Goal: Communication & Community: Answer question/provide support

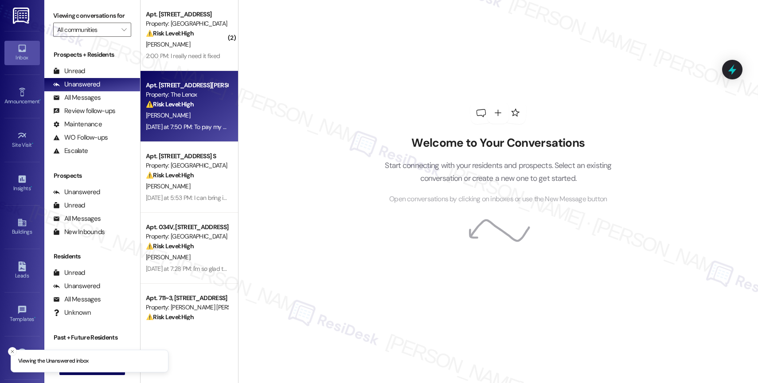
scroll to position [318, 0]
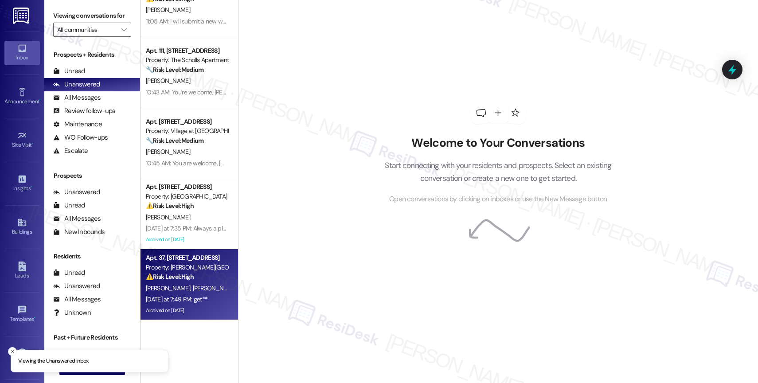
click at [192, 271] on div "Property: [PERSON_NAME][GEOGRAPHIC_DATA]" at bounding box center [187, 267] width 82 height 9
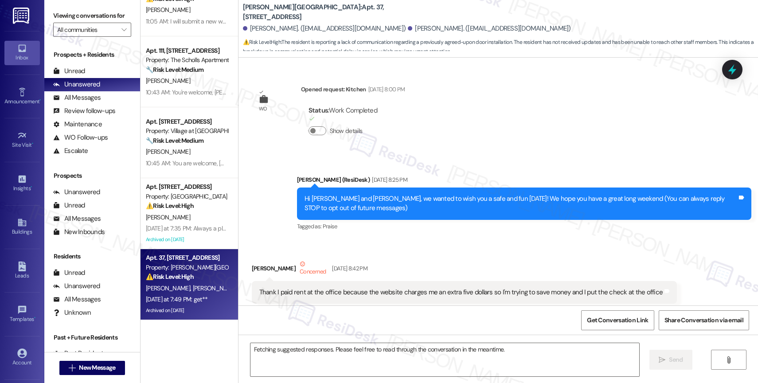
scroll to position [52817, 0]
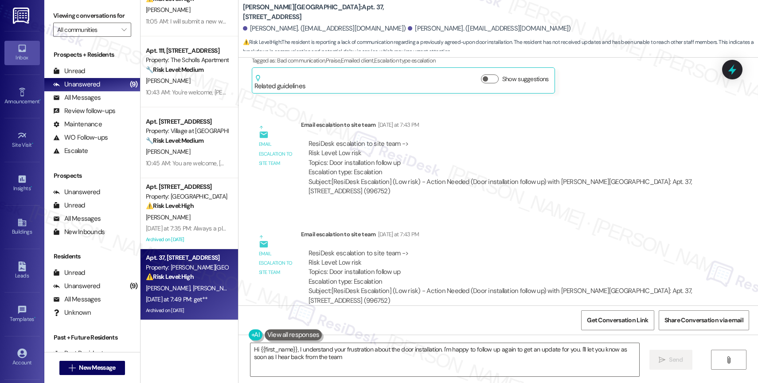
type textarea "Hi {{first_name}}, I understand your frustration about the door installation. I…"
click at [120, 33] on span "" at bounding box center [124, 30] width 8 height 14
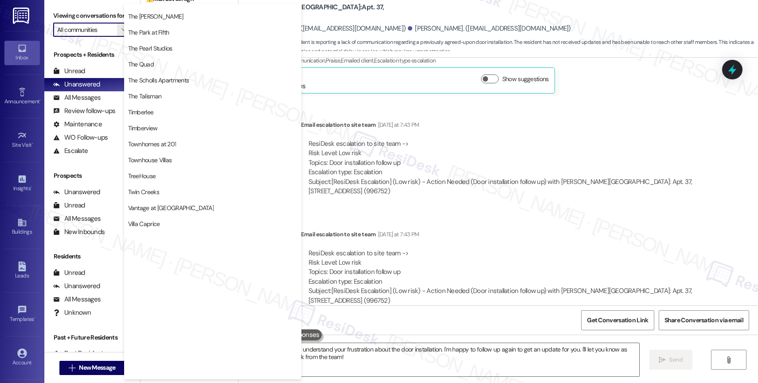
scroll to position [1636, 0]
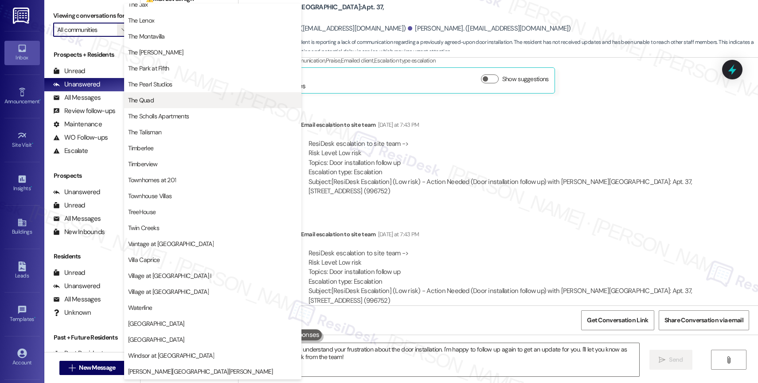
click at [164, 96] on span "The Quad" at bounding box center [212, 100] width 169 height 9
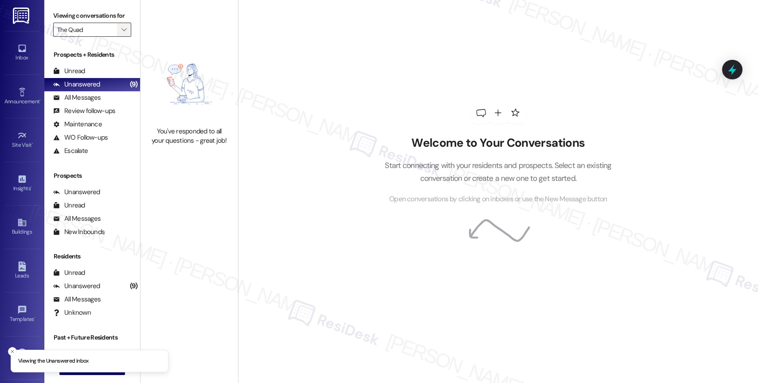
click at [121, 33] on icon "" at bounding box center [123, 29] width 5 height 7
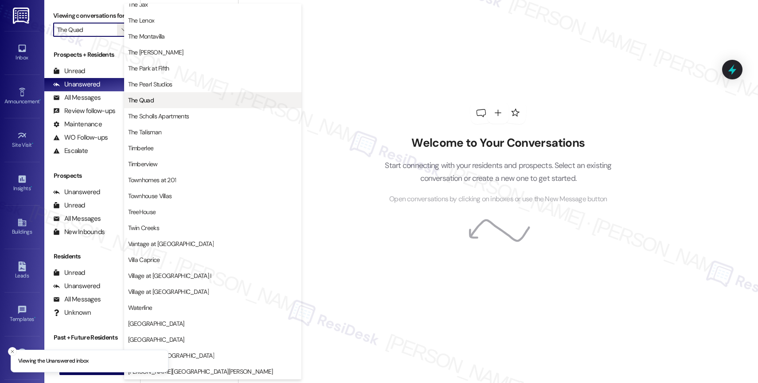
scroll to position [1596, 0]
click at [162, 106] on button "The Quad" at bounding box center [212, 100] width 177 height 16
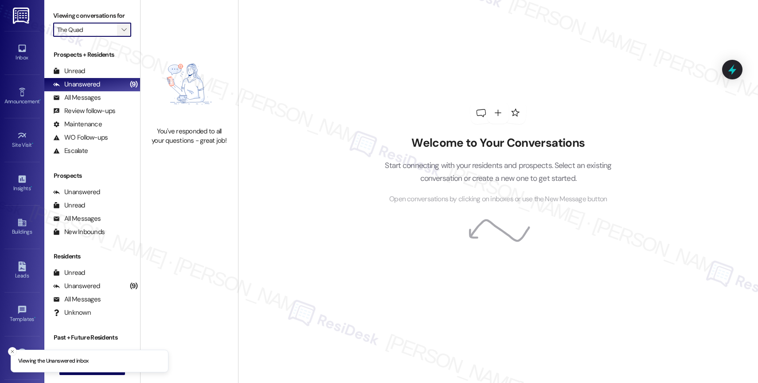
click at [121, 33] on icon "" at bounding box center [123, 29] width 5 height 7
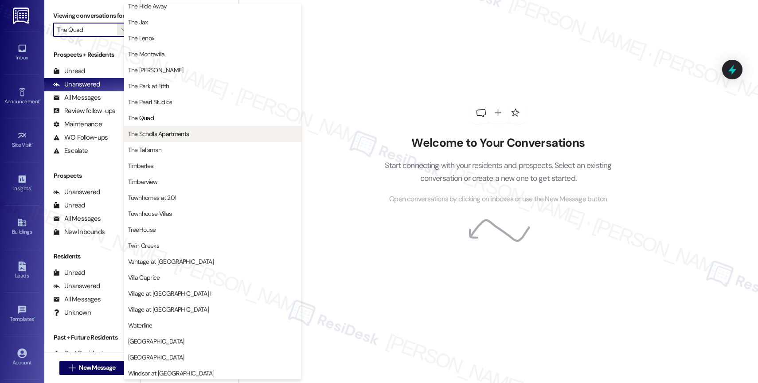
scroll to position [1589, 0]
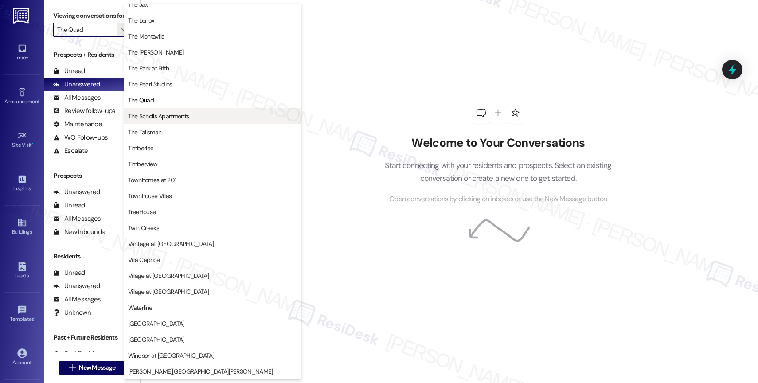
click at [167, 109] on button "The Scholls Apartments" at bounding box center [212, 116] width 177 height 16
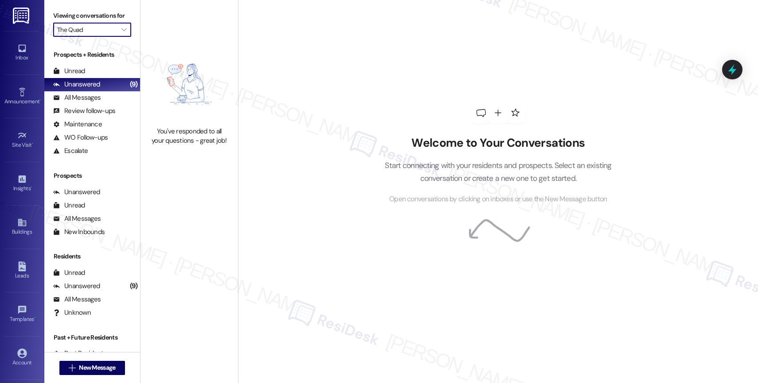
type input "The Scholls Apartments"
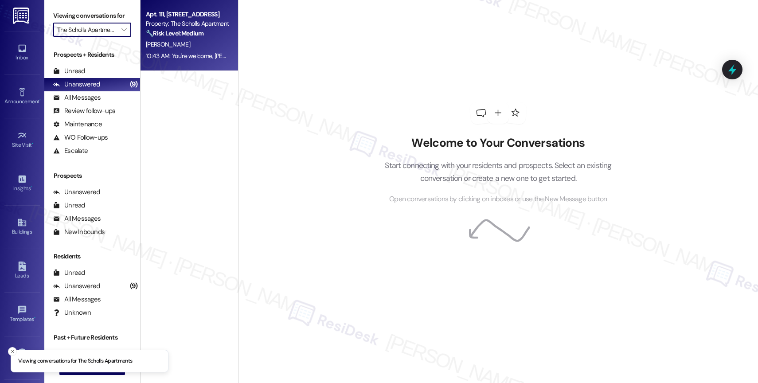
click at [183, 35] on strong "🔧 Risk Level: Medium" at bounding box center [175, 33] width 58 height 8
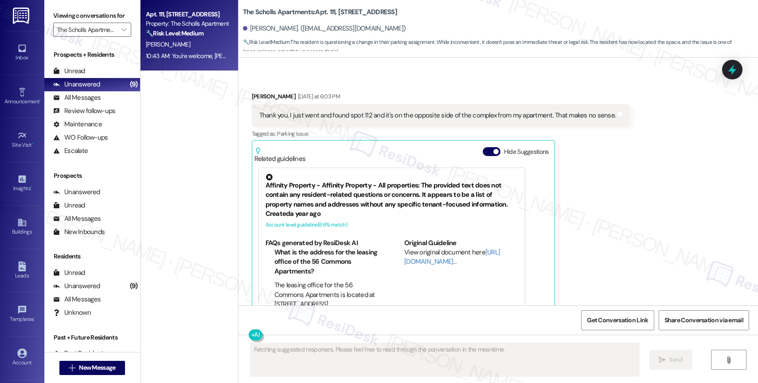
scroll to position [2118, 0]
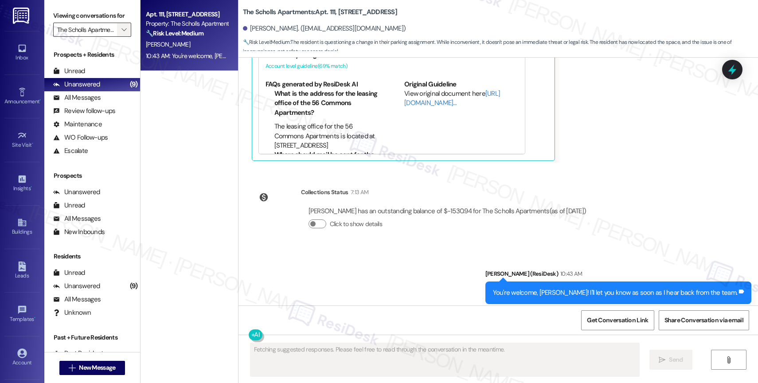
click at [120, 35] on span "" at bounding box center [124, 30] width 8 height 14
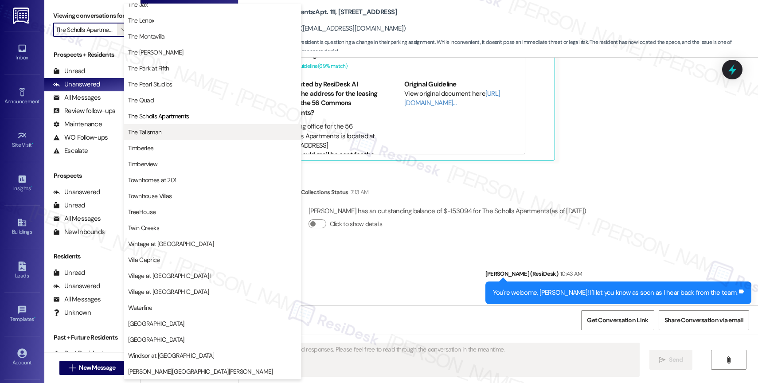
scroll to position [1577, 0]
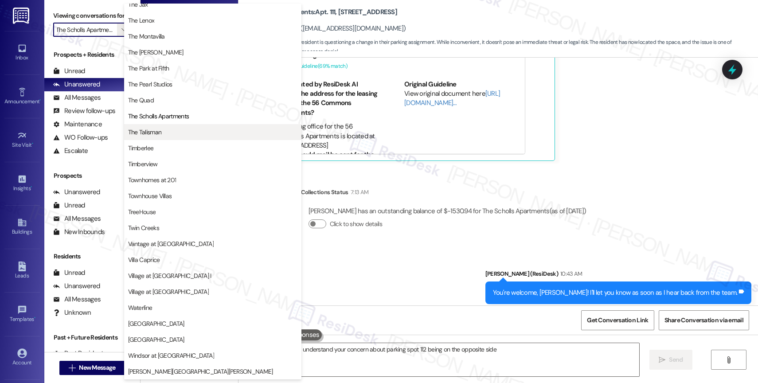
click at [171, 132] on span "The Talisman" at bounding box center [212, 132] width 169 height 9
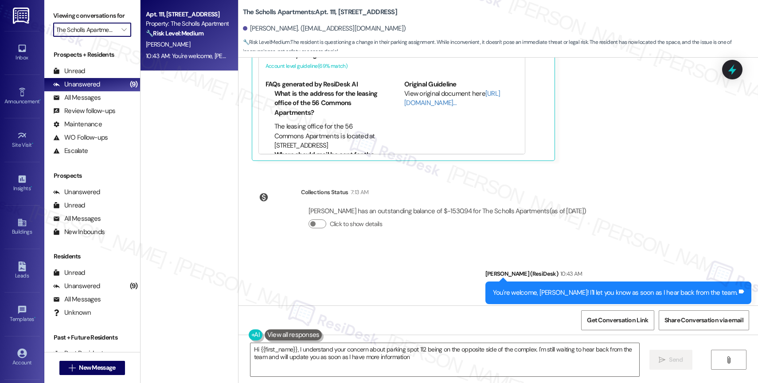
type textarea "Hi {{first_name}}, I understand your concern about parking spot 112 being on th…"
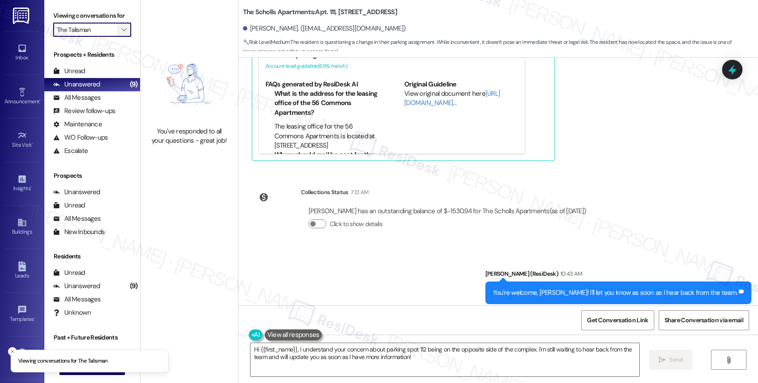
click at [121, 33] on icon "" at bounding box center [123, 29] width 5 height 7
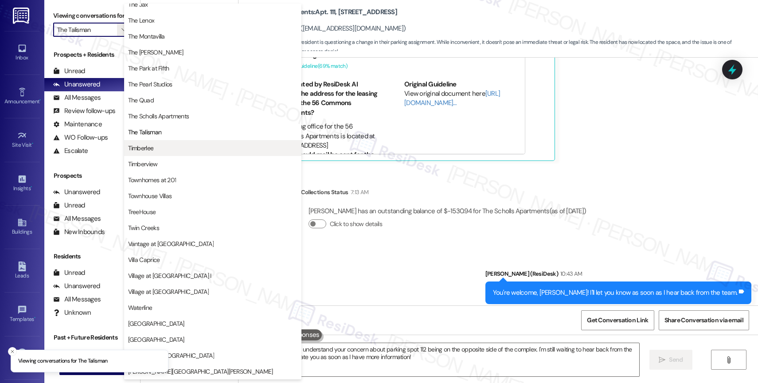
scroll to position [1595, 0]
click at [172, 153] on button "Timberlee" at bounding box center [212, 148] width 177 height 16
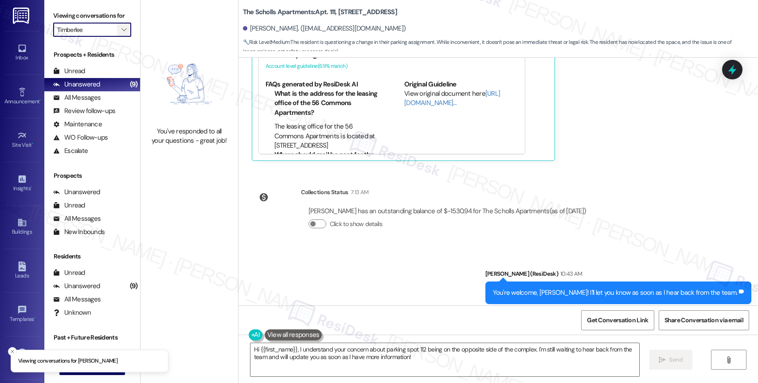
click at [121, 33] on icon "" at bounding box center [123, 29] width 5 height 7
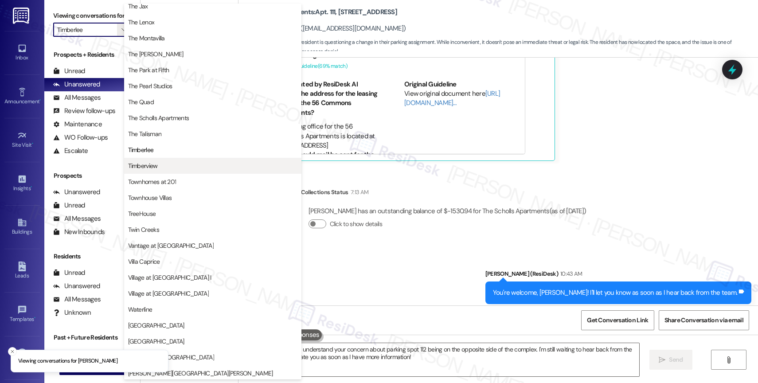
scroll to position [1595, 0]
click at [163, 162] on span "Timberview" at bounding box center [212, 164] width 169 height 9
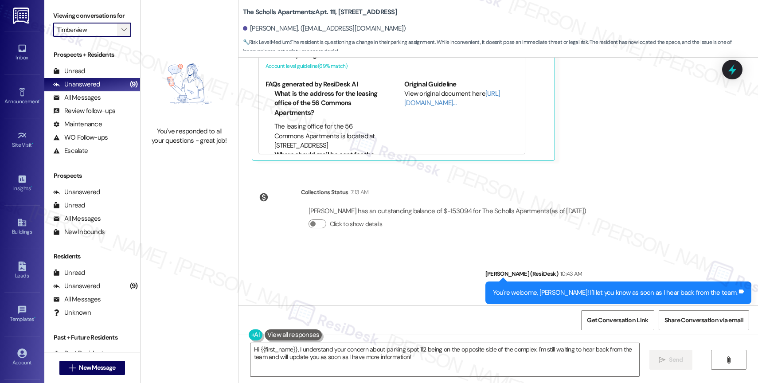
click at [120, 35] on span "" at bounding box center [124, 30] width 8 height 14
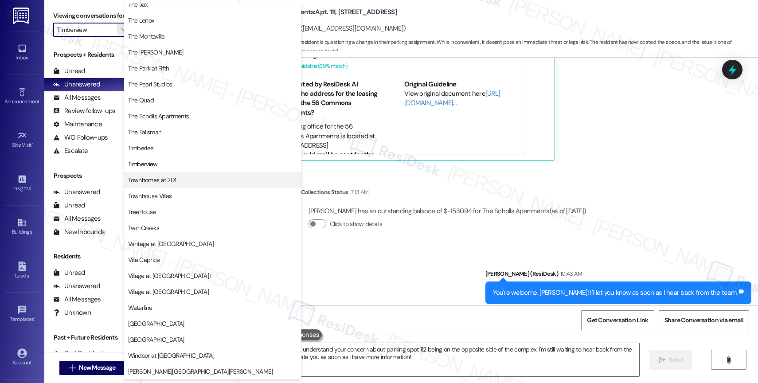
scroll to position [1593, 0]
click at [164, 179] on span "Townhomes at 201" at bounding box center [152, 180] width 48 height 9
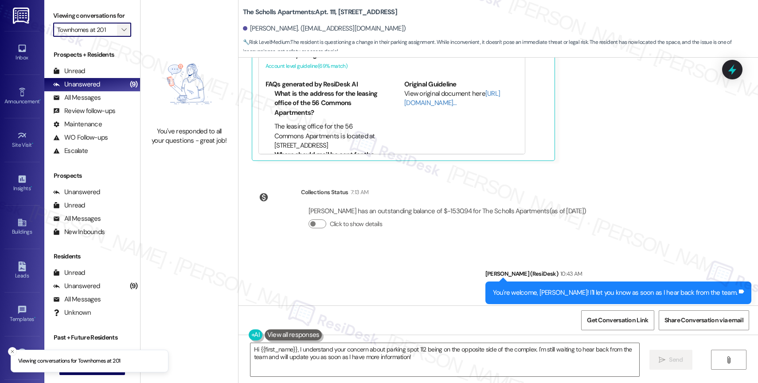
click at [120, 34] on span "" at bounding box center [124, 30] width 8 height 14
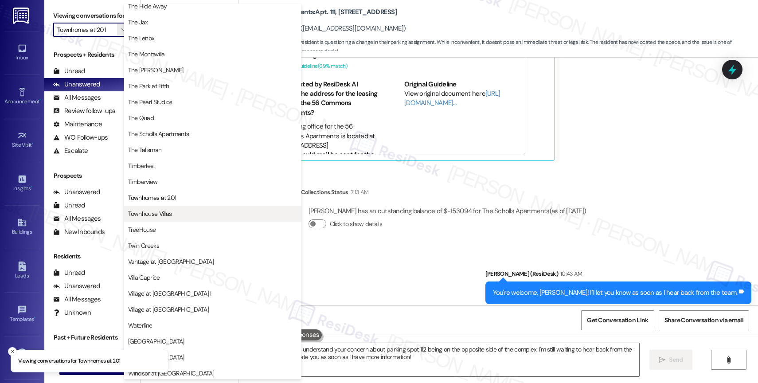
scroll to position [1589, 0]
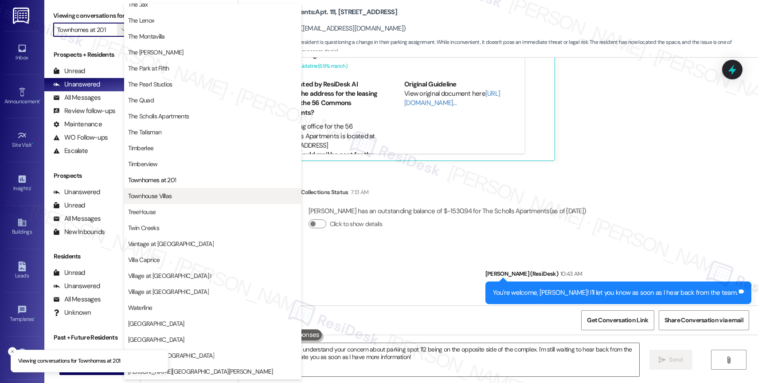
click at [165, 195] on span "Townhouse Villas" at bounding box center [150, 196] width 44 height 9
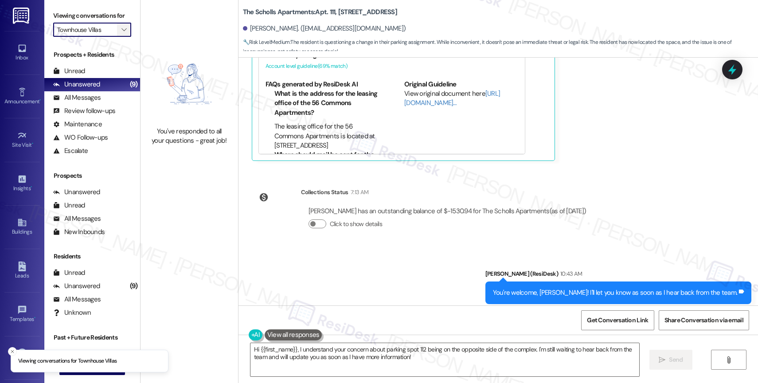
click at [121, 33] on icon "" at bounding box center [123, 29] width 5 height 7
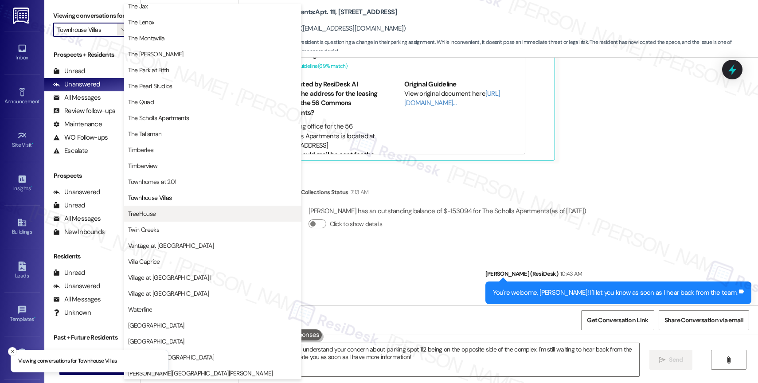
scroll to position [1595, 0]
click at [163, 208] on span "TreeHouse" at bounding box center [212, 211] width 169 height 9
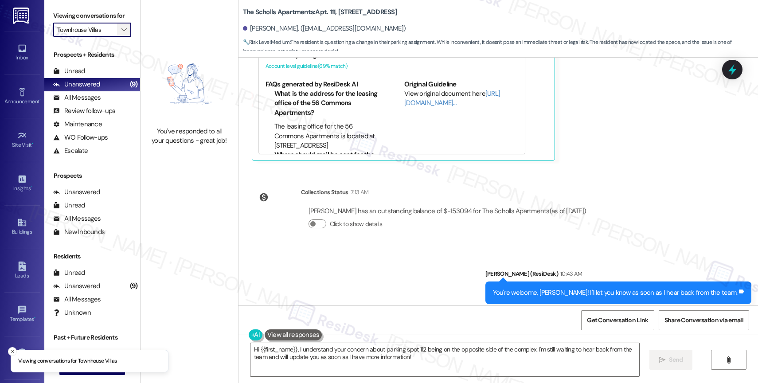
type input "TreeHouse"
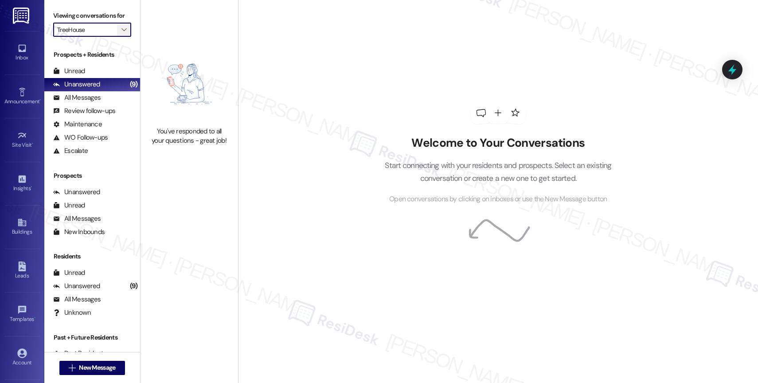
click at [120, 37] on span "" at bounding box center [124, 30] width 8 height 14
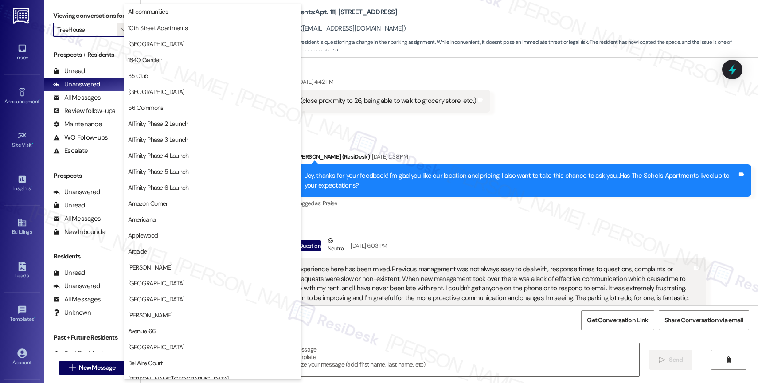
type textarea "Fetching suggested responses. Please feel free to read through the conversation…"
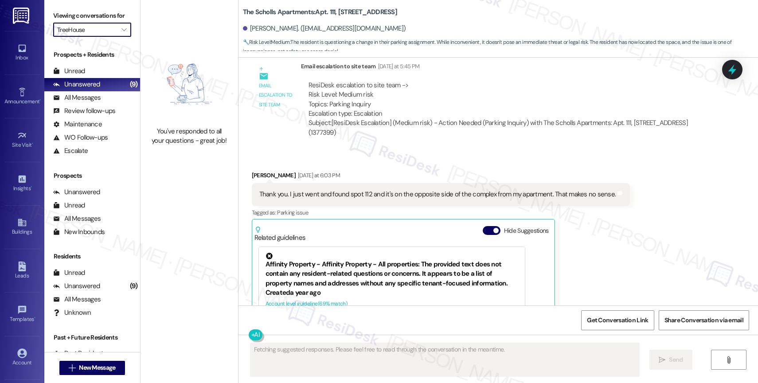
scroll to position [1961, 0]
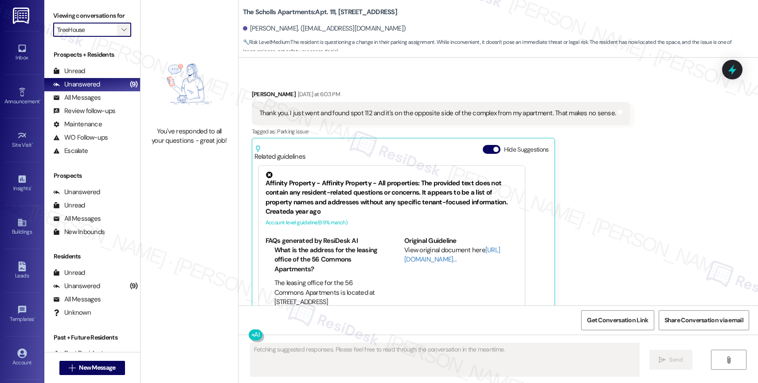
click at [120, 35] on span "" at bounding box center [124, 30] width 8 height 14
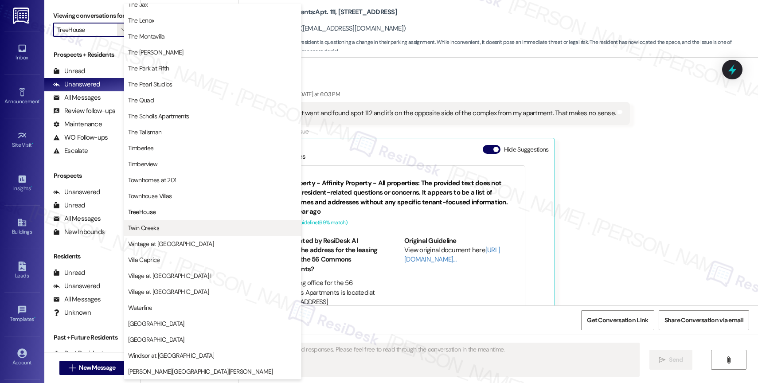
scroll to position [1593, 0]
click at [159, 228] on span "Twin Creeks" at bounding box center [212, 227] width 169 height 9
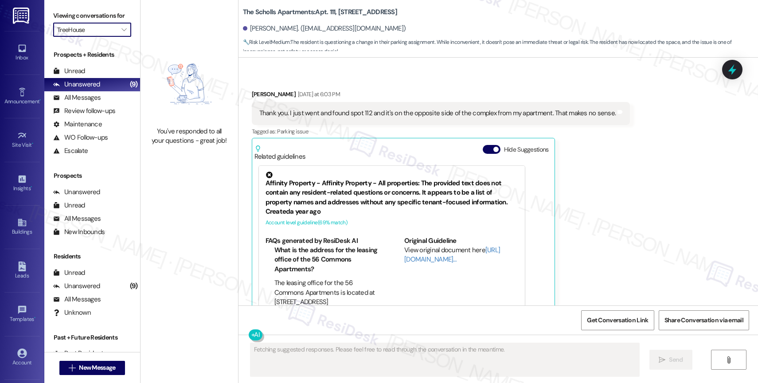
type input "Twin Creeks"
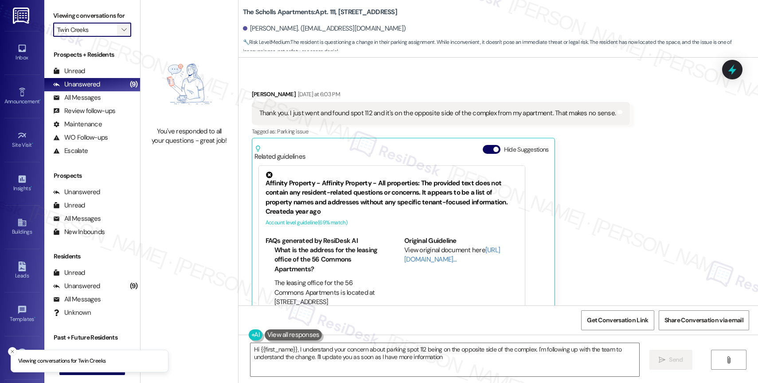
type textarea "Hi {{first_name}}, I understand your concern about parking spot 112 being on th…"
click at [120, 35] on span "" at bounding box center [124, 30] width 8 height 14
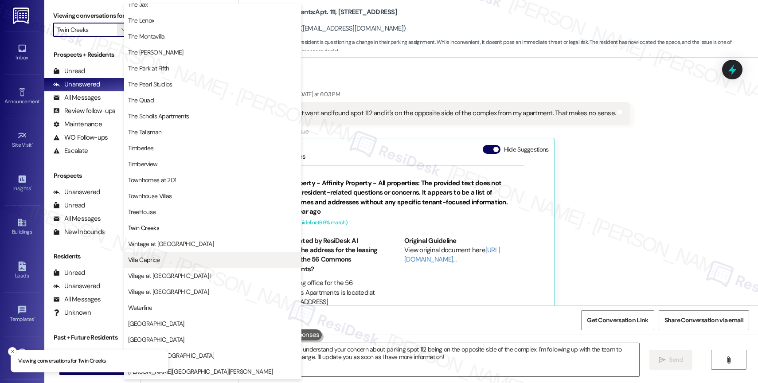
scroll to position [1589, 0]
click at [172, 252] on button "Villa Caprice" at bounding box center [212, 260] width 177 height 16
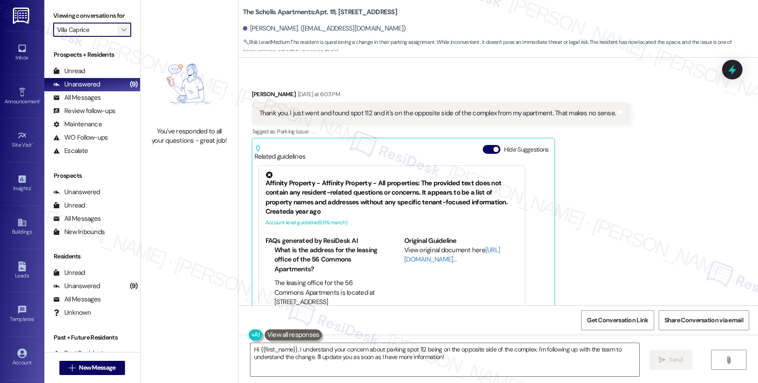
click at [121, 33] on icon "" at bounding box center [123, 29] width 5 height 7
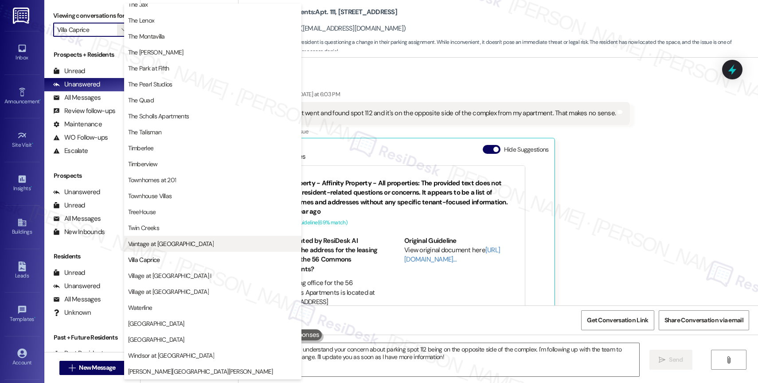
scroll to position [1595, 0]
click at [177, 240] on span "Vantage at [GEOGRAPHIC_DATA]" at bounding box center [171, 243] width 86 height 9
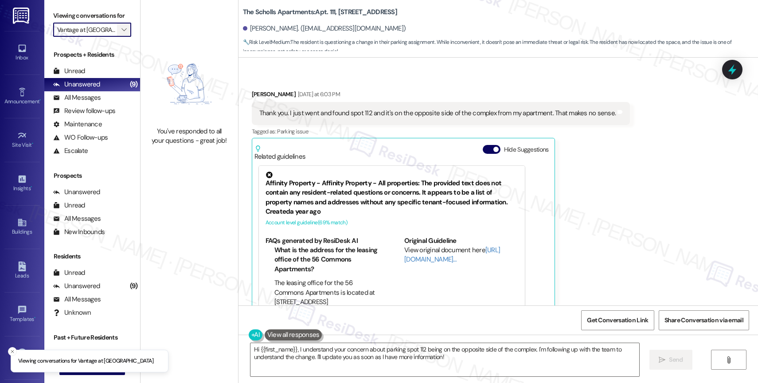
click at [121, 33] on icon "" at bounding box center [123, 29] width 5 height 7
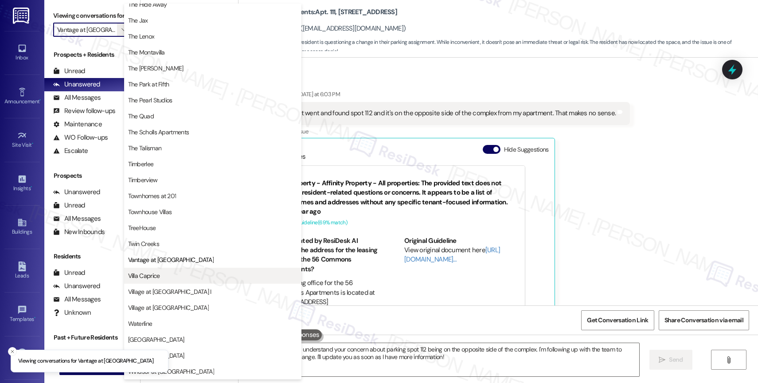
scroll to position [1593, 0]
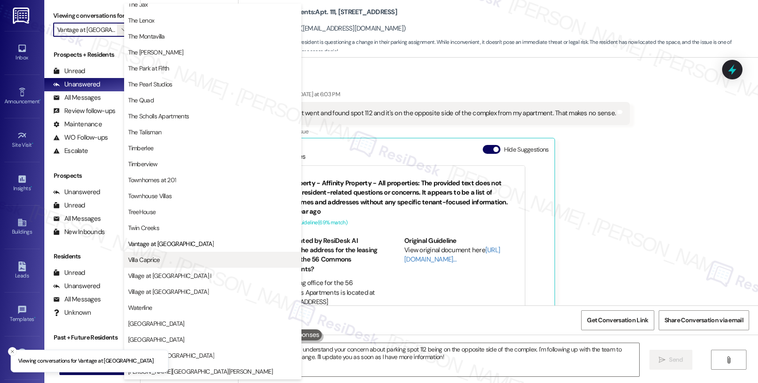
click at [172, 262] on span "Villa Caprice" at bounding box center [212, 259] width 169 height 9
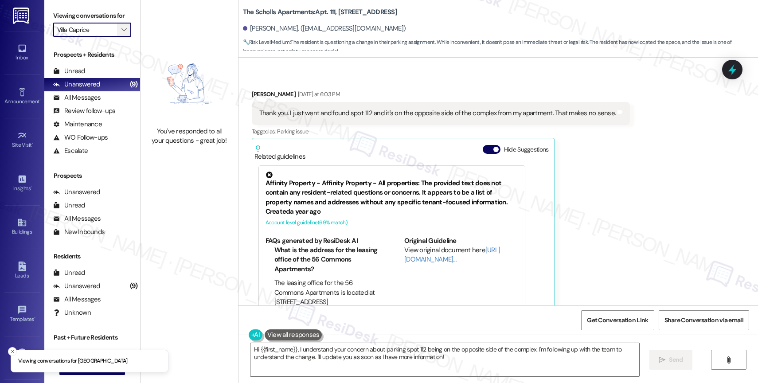
click at [121, 33] on icon "" at bounding box center [123, 29] width 5 height 7
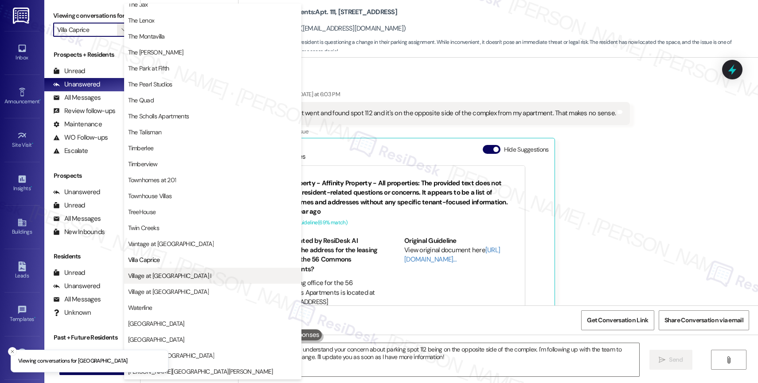
scroll to position [1589, 0]
click at [181, 273] on span "Village at [GEOGRAPHIC_DATA] I" at bounding box center [169, 275] width 83 height 9
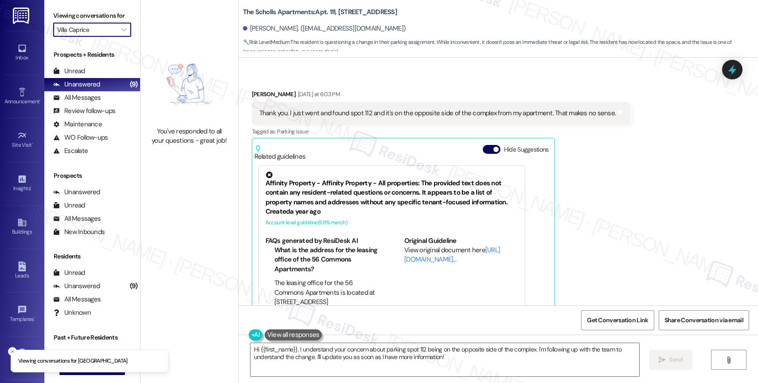
type input "Village at [GEOGRAPHIC_DATA] I"
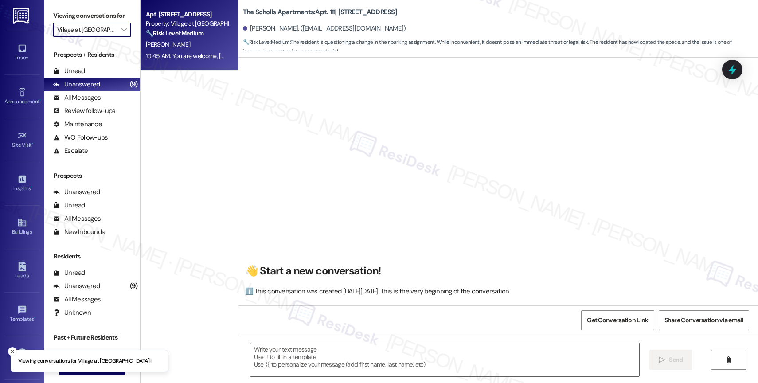
click at [164, 26] on div "Property: Village at [GEOGRAPHIC_DATA] I" at bounding box center [187, 23] width 82 height 9
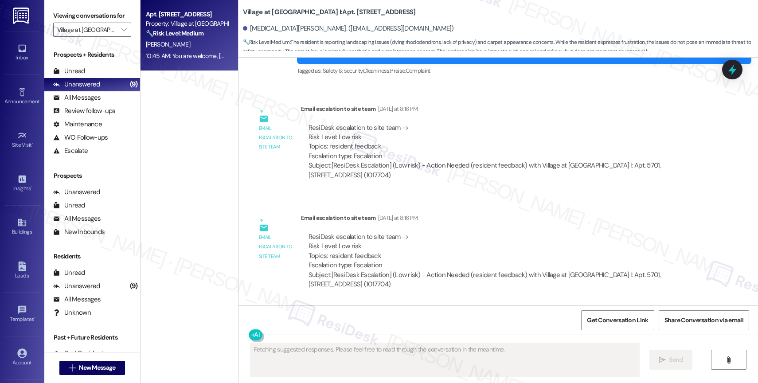
scroll to position [3644, 0]
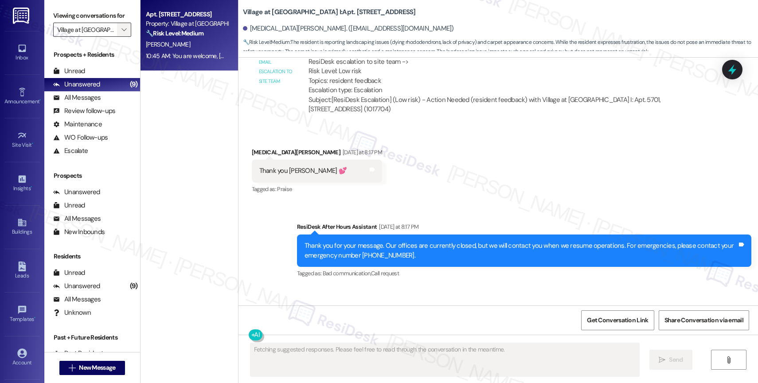
click at [121, 33] on icon "" at bounding box center [123, 29] width 5 height 7
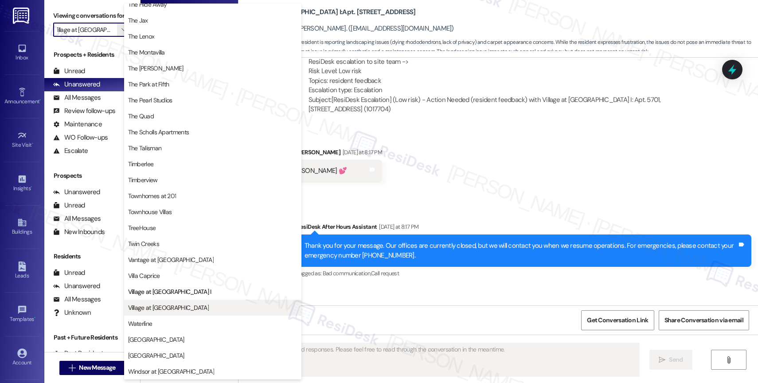
scroll to position [1593, 0]
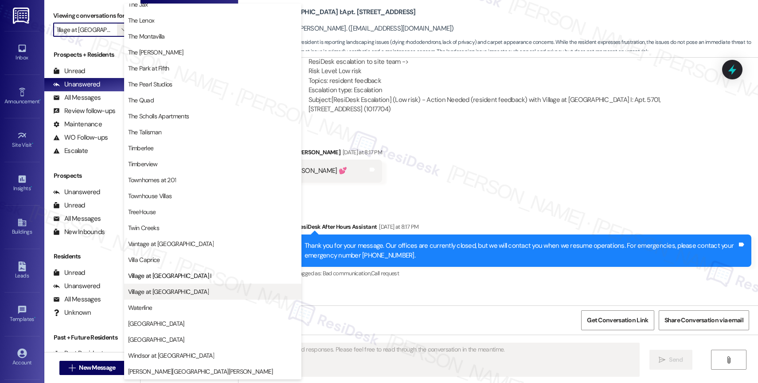
click at [186, 288] on span "Village at [GEOGRAPHIC_DATA]" at bounding box center [212, 291] width 169 height 9
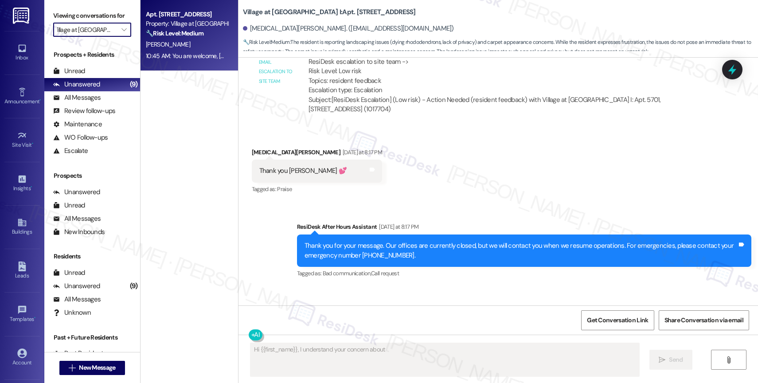
type textarea "Hi {{first_name}}, I understand your concern about"
type input "Village at [GEOGRAPHIC_DATA]"
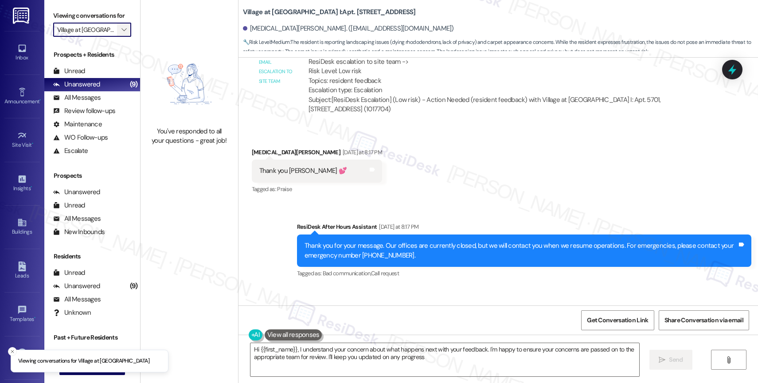
type textarea "Hi {{first_name}}, I understand your concern about what happens next with your …"
click at [121, 33] on icon "" at bounding box center [123, 29] width 5 height 7
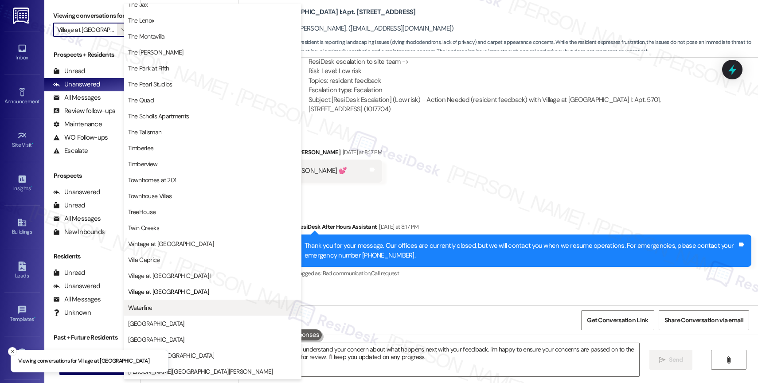
scroll to position [1595, 0]
click at [163, 310] on span "Waterline" at bounding box center [212, 307] width 169 height 9
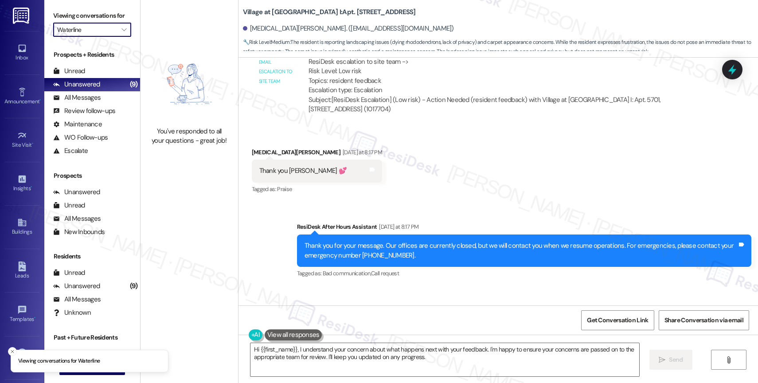
drag, startPoint x: 118, startPoint y: 35, endPoint x: 133, endPoint y: 55, distance: 24.8
click at [120, 35] on span "" at bounding box center [124, 30] width 8 height 14
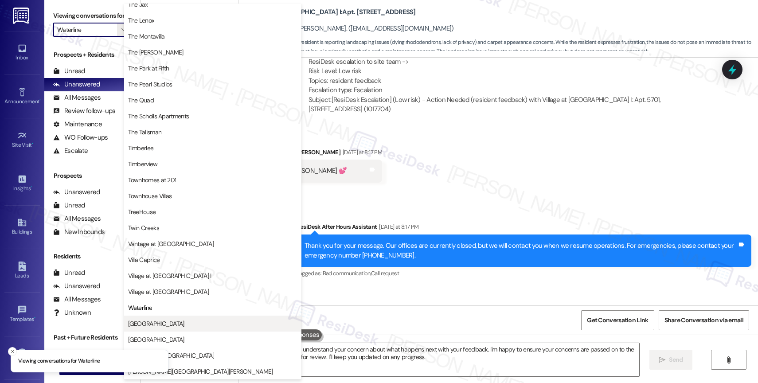
scroll to position [1595, 0]
click at [185, 327] on span "[GEOGRAPHIC_DATA]" at bounding box center [212, 323] width 169 height 9
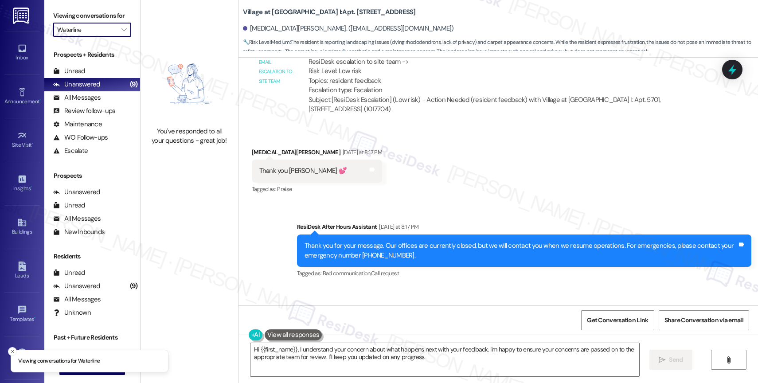
type input "[GEOGRAPHIC_DATA]"
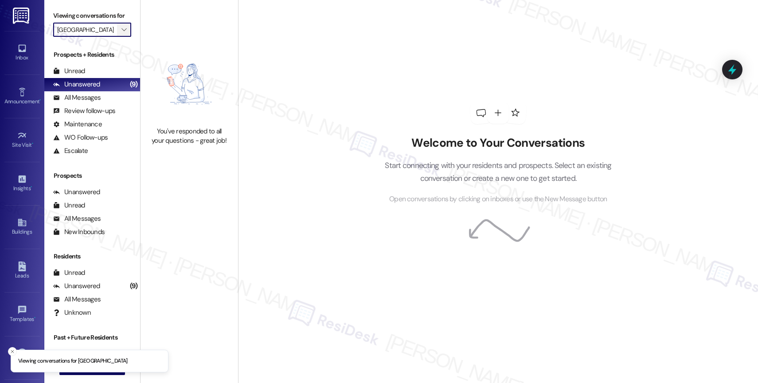
click at [121, 33] on icon "" at bounding box center [123, 29] width 5 height 7
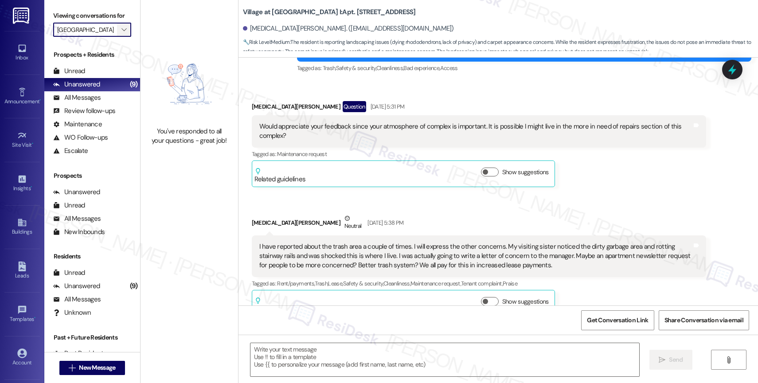
type textarea "Fetching suggested responses. Please feel free to read through the conversation…"
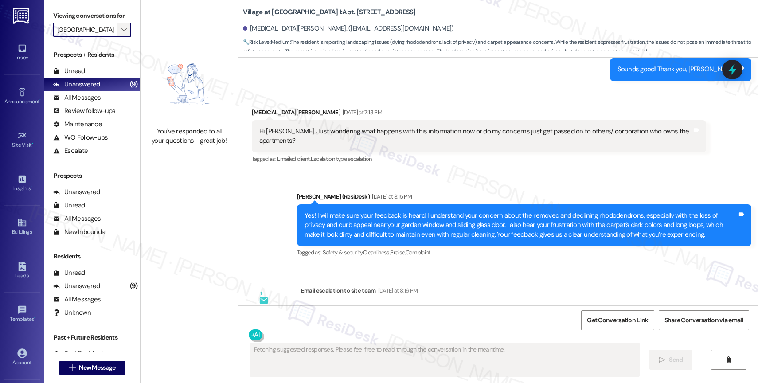
scroll to position [3484, 0]
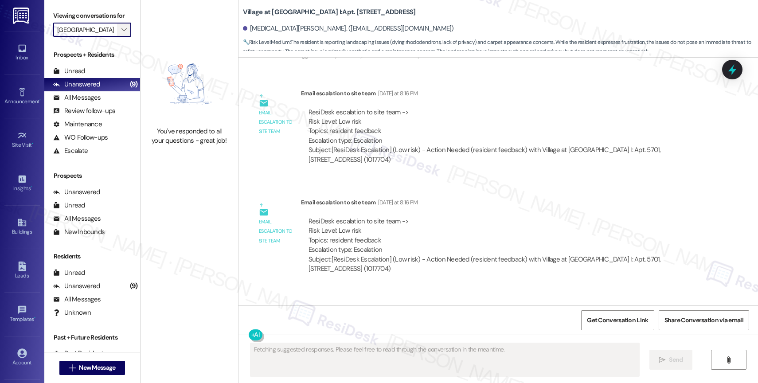
click at [120, 34] on span "" at bounding box center [124, 30] width 8 height 14
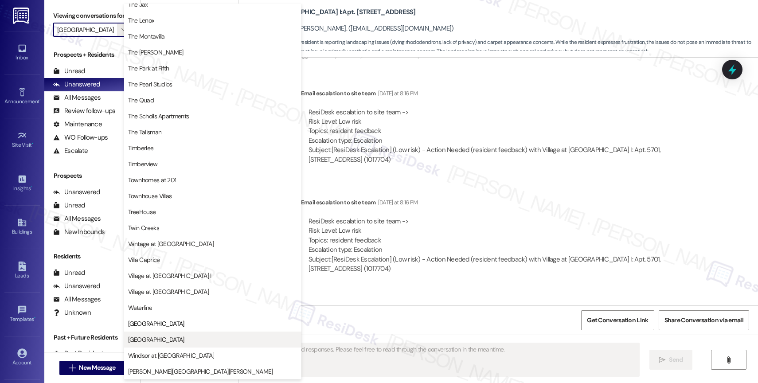
scroll to position [1589, 0]
click at [173, 340] on span "[GEOGRAPHIC_DATA]" at bounding box center [212, 339] width 169 height 9
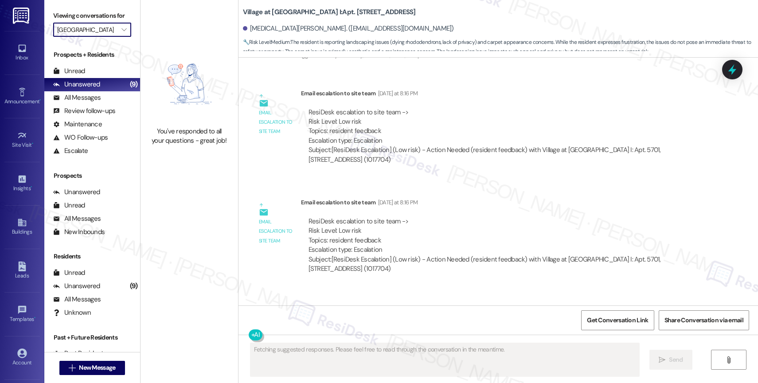
type input "[GEOGRAPHIC_DATA]"
click at [121, 33] on icon "" at bounding box center [123, 29] width 5 height 7
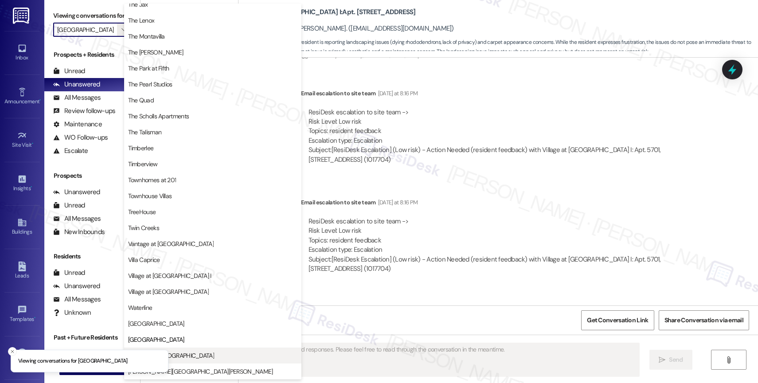
click at [194, 356] on span "Windsor at [GEOGRAPHIC_DATA]" at bounding box center [212, 355] width 169 height 9
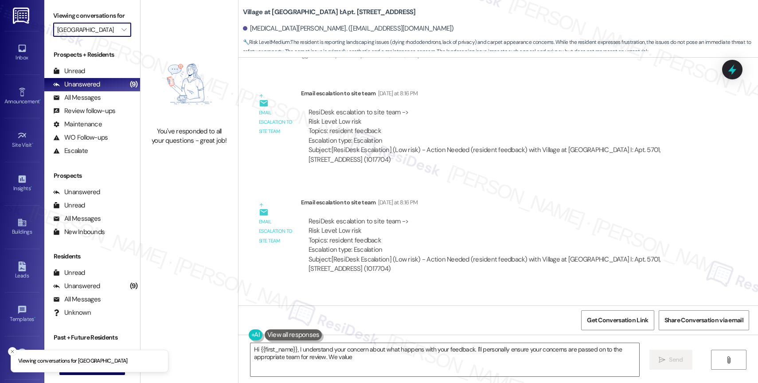
type textarea "Hi {{first_name}}, I understand your concern about what happens with your feedb…"
type input "Windsor at [GEOGRAPHIC_DATA]"
type textarea "Hi {{first_name}}, I understand your concern about what happens with your feedb…"
click at [121, 33] on icon "" at bounding box center [123, 29] width 5 height 7
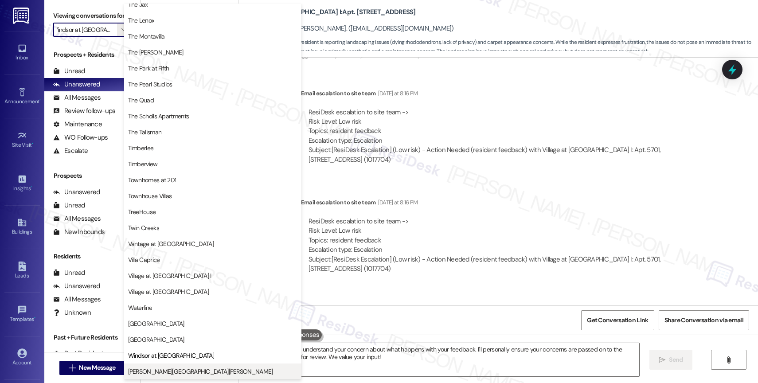
click at [167, 365] on button "[PERSON_NAME][GEOGRAPHIC_DATA][PERSON_NAME]" at bounding box center [212, 372] width 177 height 16
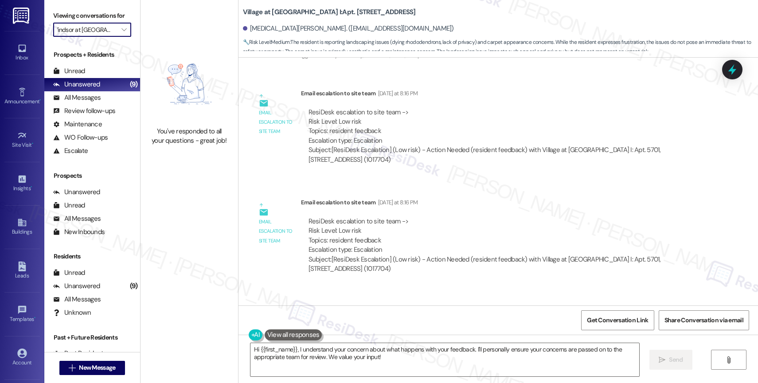
type input "[PERSON_NAME][GEOGRAPHIC_DATA][PERSON_NAME]"
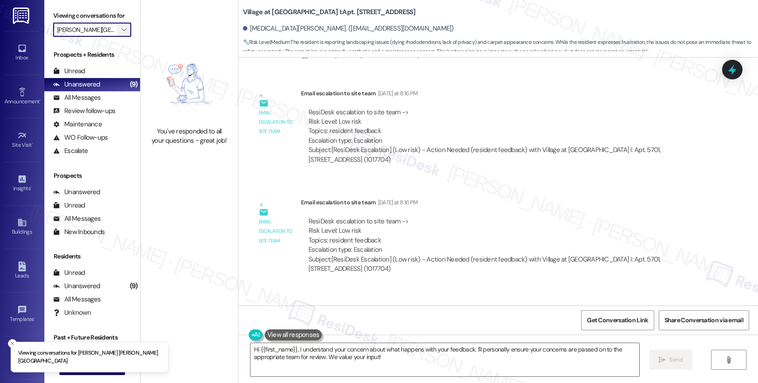
click at [120, 34] on span "" at bounding box center [124, 30] width 8 height 14
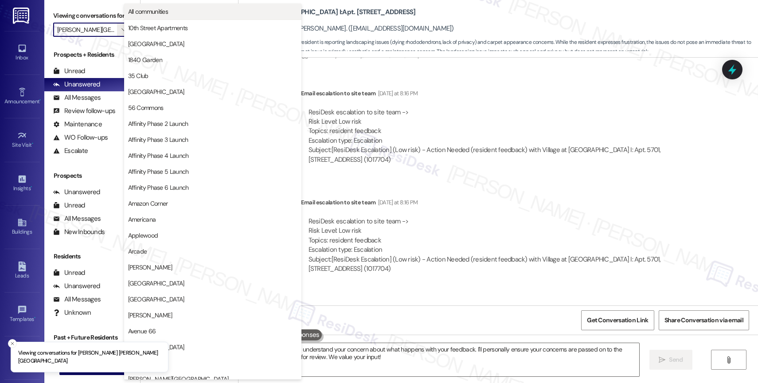
click at [191, 11] on span "All communities" at bounding box center [212, 11] width 169 height 9
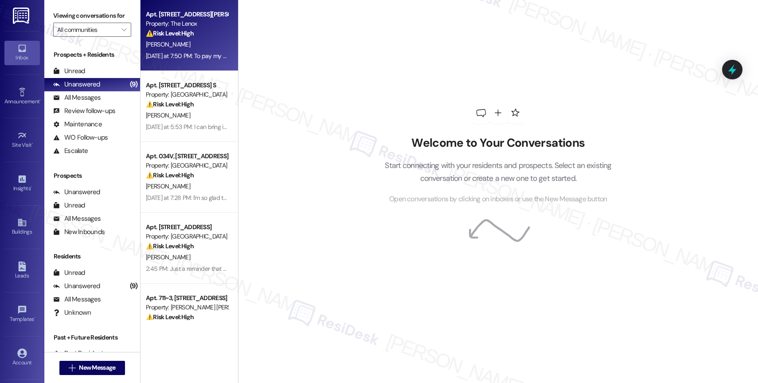
click at [190, 52] on div "[DATE] at 7:50 PM: To pay my balance you said you were going to speak to the te…" at bounding box center [280, 56] width 269 height 8
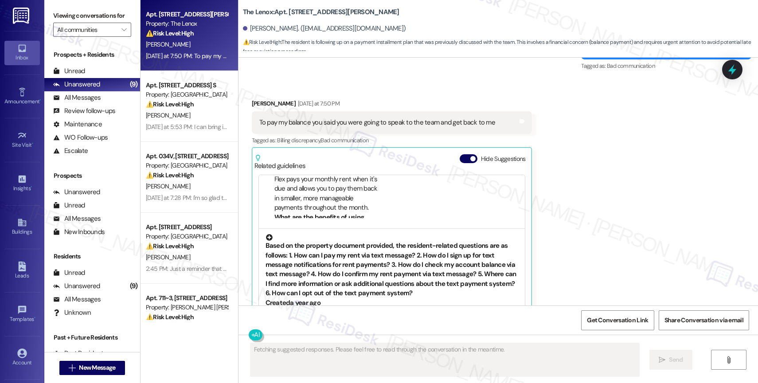
scroll to position [89, 0]
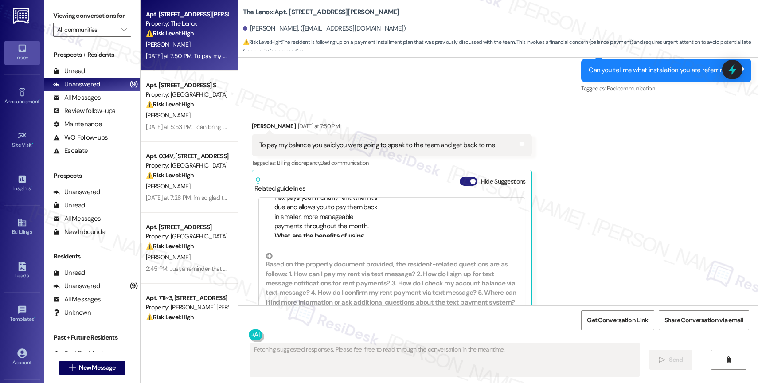
click at [460, 177] on button "Hide Suggestions" at bounding box center [469, 181] width 18 height 9
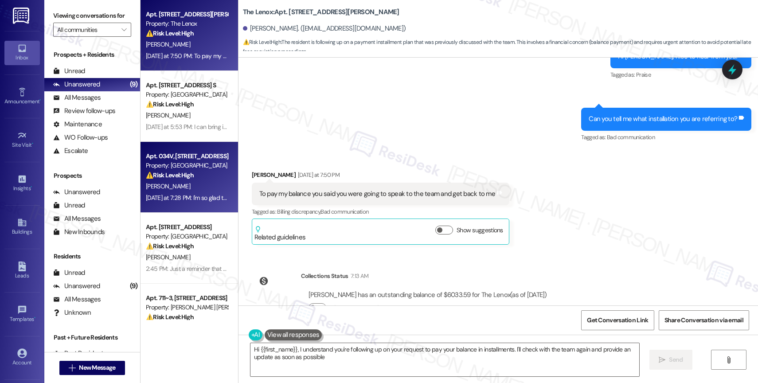
type textarea "Hi {{first_name}}, I understand you're following up on your request to pay your…"
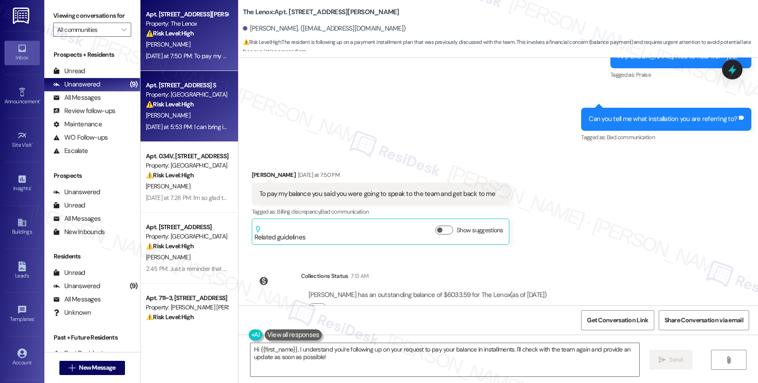
click at [192, 126] on div "[DATE] at 5:53 PM: I can bring in a roommate though, right? [DATE] at 5:53 PM: …" at bounding box center [221, 127] width 150 height 8
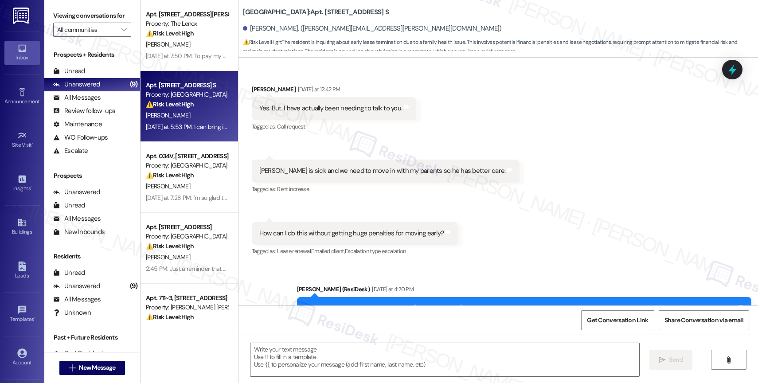
type textarea "Fetching suggested responses. Please feel free to read through the conversation…"
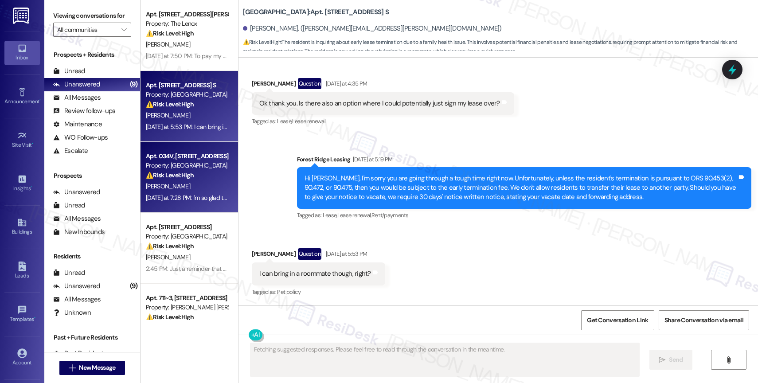
click at [162, 158] on div "Apt. 034V, [STREET_ADDRESS]" at bounding box center [187, 156] width 82 height 9
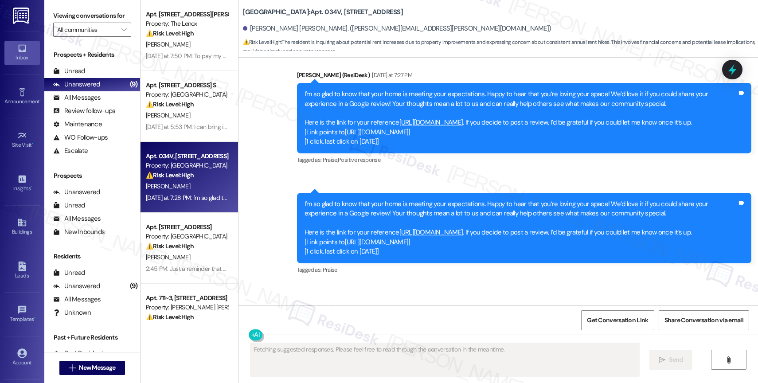
scroll to position [2133, 0]
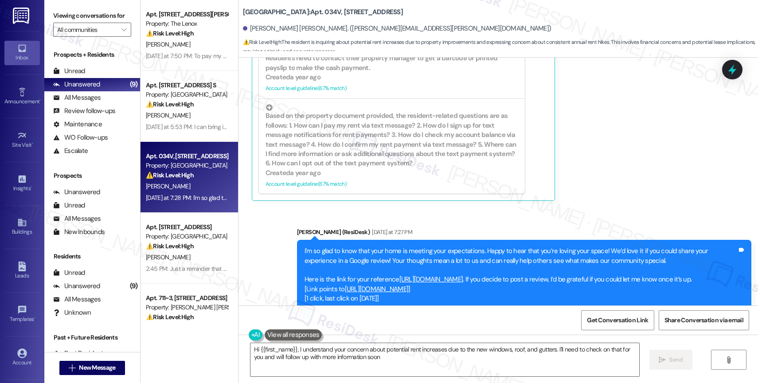
type textarea "Hi {{first_name}}, I understand your concern about potential rent increases due…"
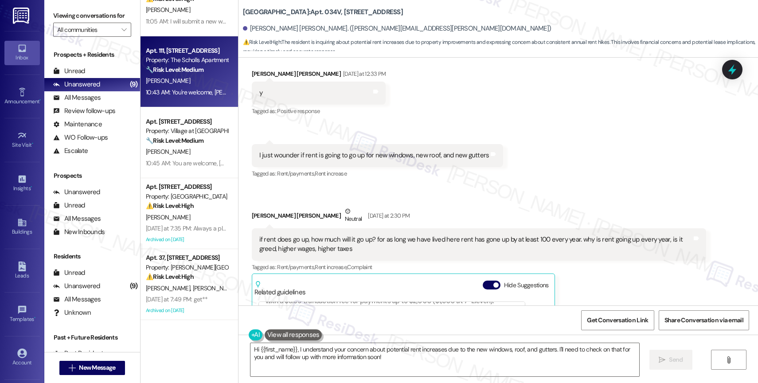
click at [183, 82] on div "[PERSON_NAME]" at bounding box center [187, 80] width 84 height 11
type textarea "Fetching suggested responses. Please feel free to read through the conversation…"
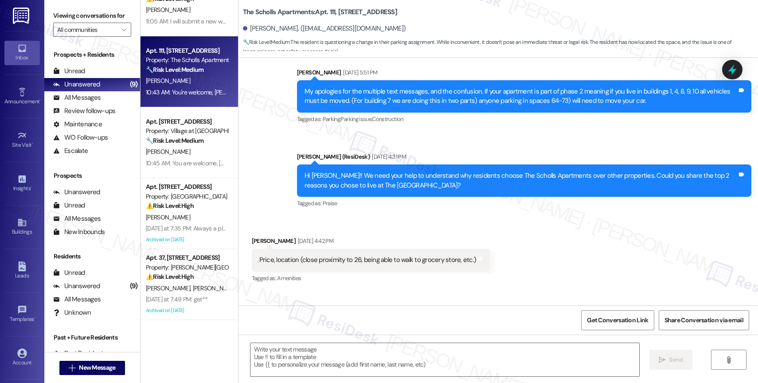
type textarea "Fetching suggested responses. Please feel free to read through the conversation…"
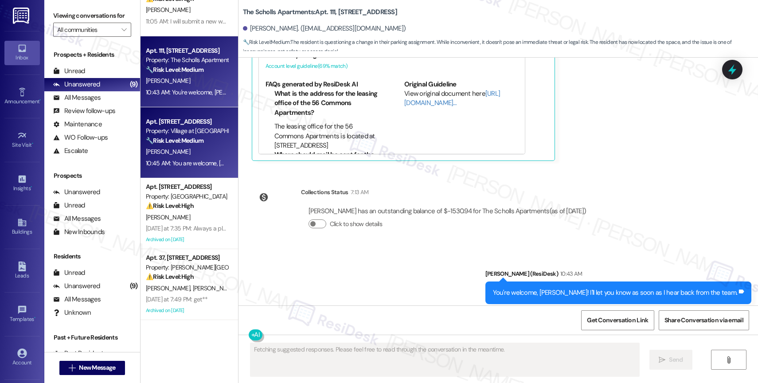
click at [150, 134] on div "Property: Village at [GEOGRAPHIC_DATA] I" at bounding box center [187, 130] width 82 height 9
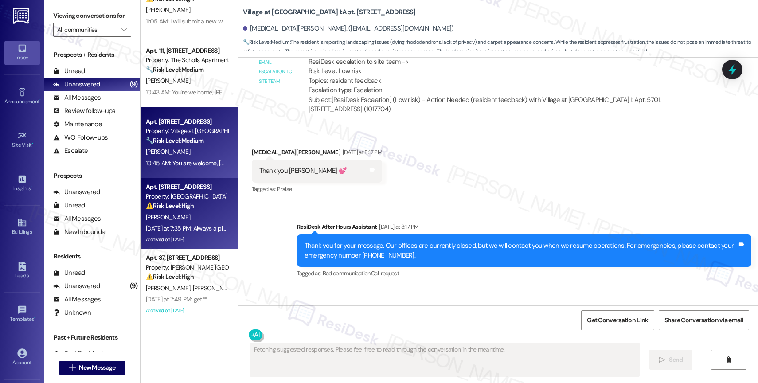
click at [171, 214] on div "[PERSON_NAME]" at bounding box center [187, 217] width 84 height 11
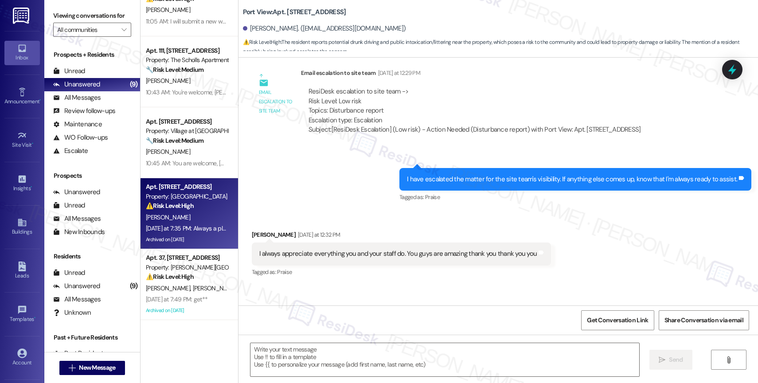
type textarea "Fetching suggested responses. Please feel free to read through the conversation…"
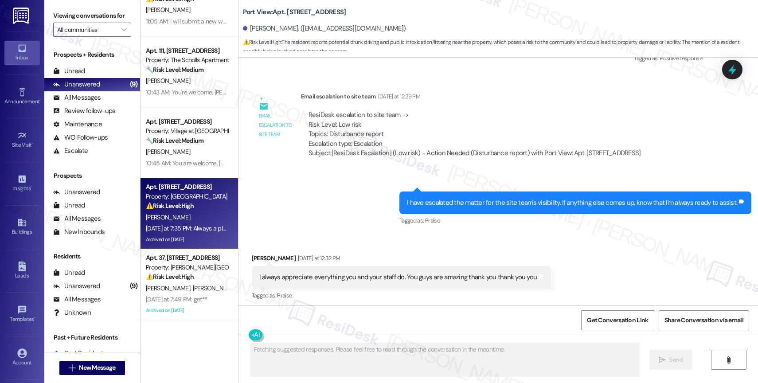
scroll to position [25546, 0]
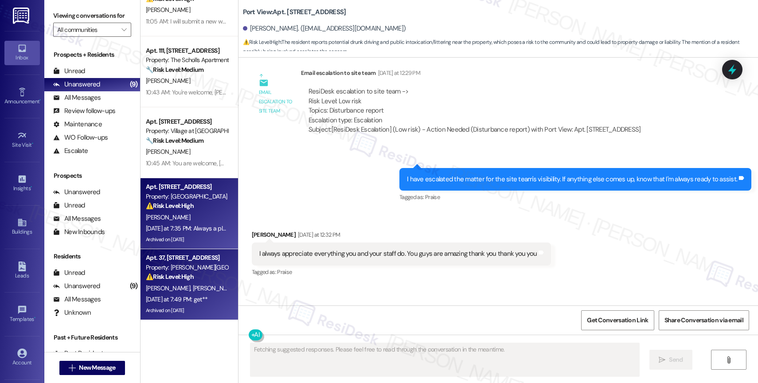
click at [186, 295] on div "[DATE] at 7:49 PM: get** [DATE] at 7:49 PM: get**" at bounding box center [177, 299] width 62 height 8
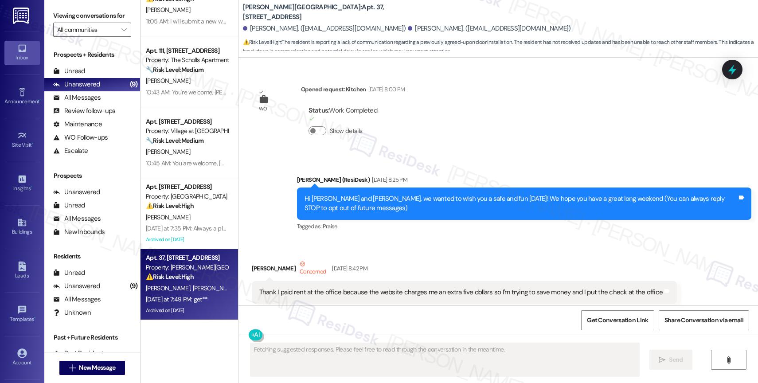
scroll to position [52701, 0]
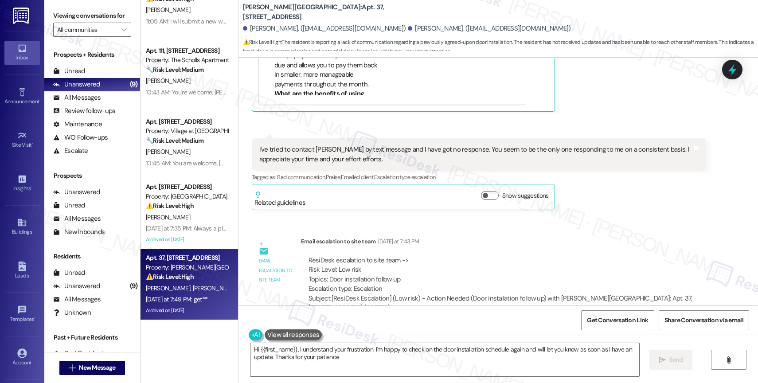
type textarea "Hi {{first_name}}, I understand your frustration. I'm happy to check on the doo…"
